Goal: Task Accomplishment & Management: Manage account settings

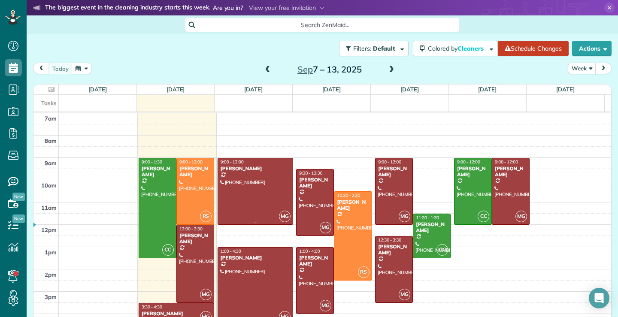
scroll to position [23, 0]
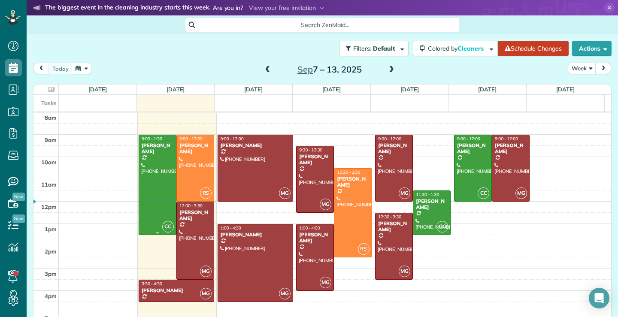
click at [157, 195] on div at bounding box center [157, 185] width 37 height 100
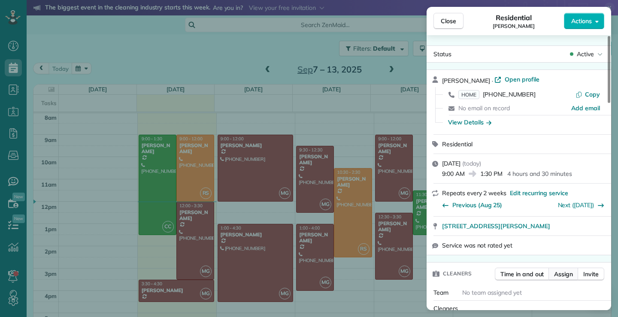
click at [560, 273] on span "Assign" at bounding box center [563, 274] width 19 height 9
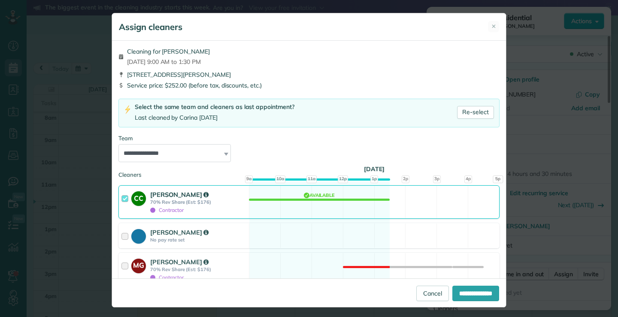
click at [122, 199] on div at bounding box center [127, 202] width 10 height 24
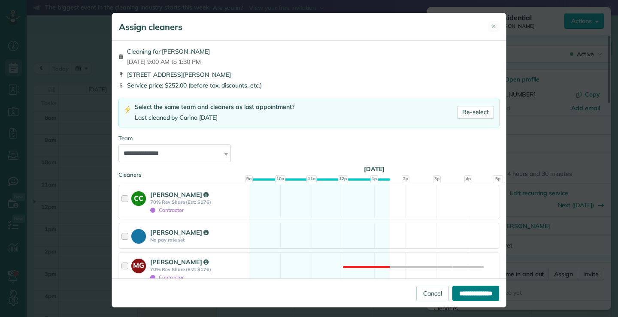
click at [476, 296] on input "**********" at bounding box center [476, 293] width 47 height 15
type input "**********"
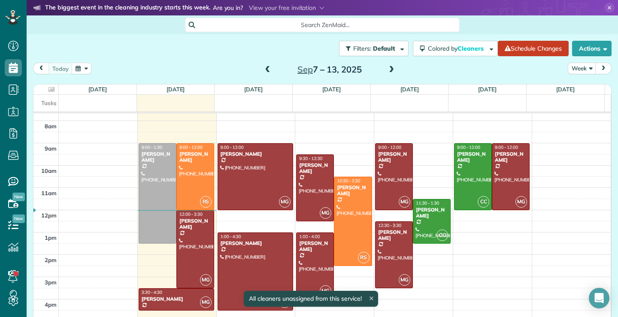
scroll to position [15, 0]
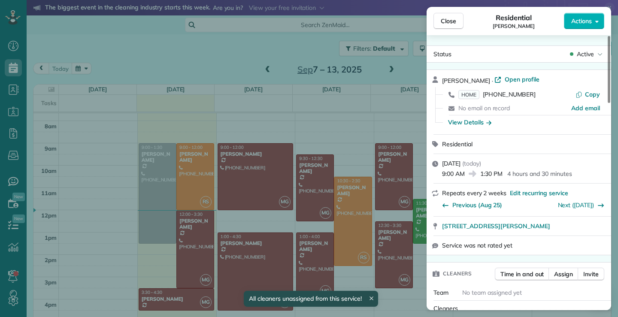
click at [158, 177] on div "Close Residential [PERSON_NAME] Actions Status Active [PERSON_NAME] · Open prof…" at bounding box center [309, 158] width 618 height 317
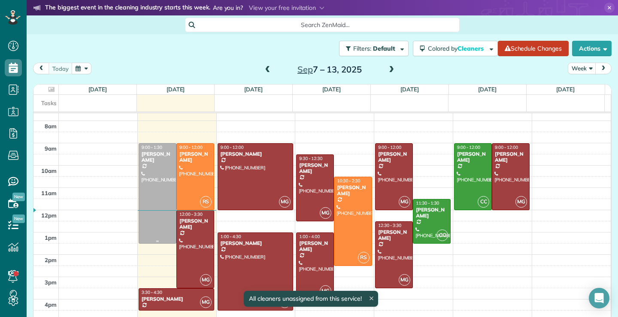
click at [152, 185] on div at bounding box center [157, 194] width 37 height 100
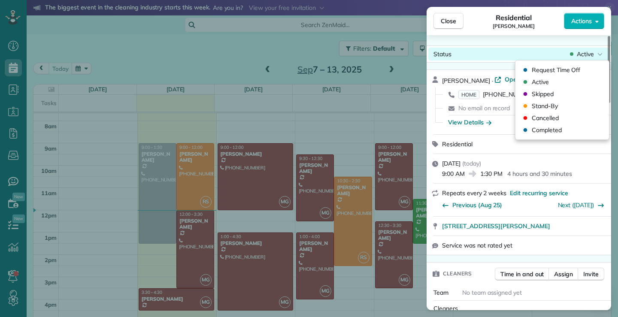
click at [601, 52] on icon at bounding box center [600, 54] width 5 height 9
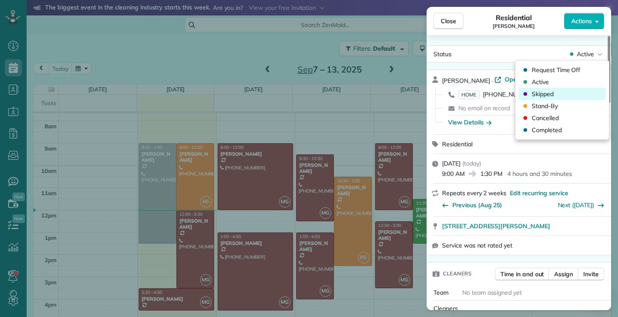
click at [536, 95] on span "Skipped" at bounding box center [543, 94] width 22 height 9
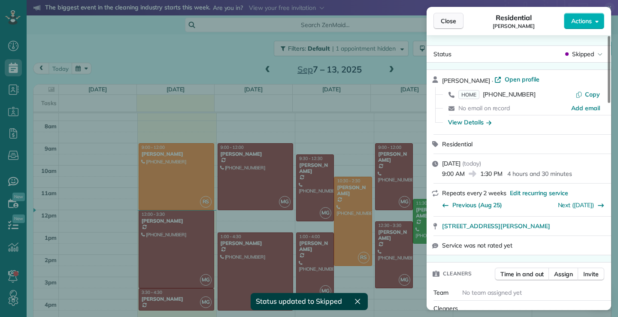
click at [452, 22] on span "Close" at bounding box center [448, 21] width 15 height 9
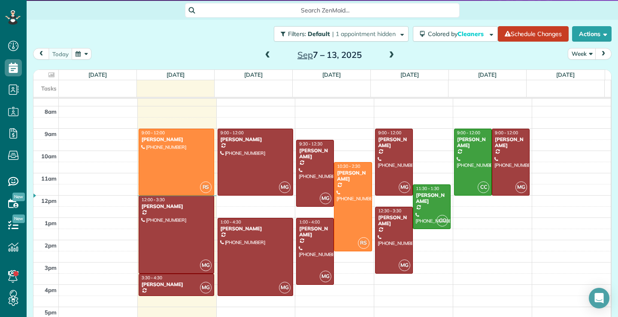
scroll to position [27, 0]
